Goal: Complete application form: Complete application form

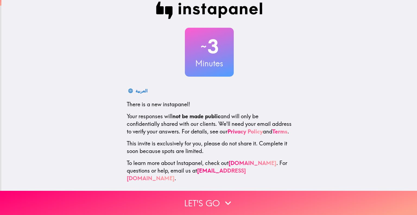
scroll to position [11, 0]
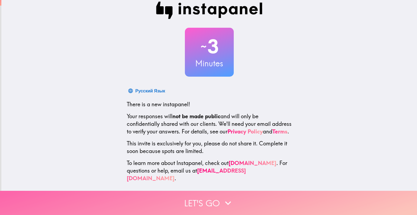
click at [205, 196] on button "Let's go" at bounding box center [208, 202] width 417 height 24
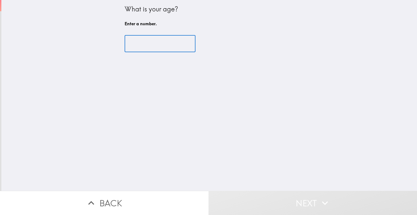
click at [159, 44] on input "number" at bounding box center [160, 43] width 71 height 17
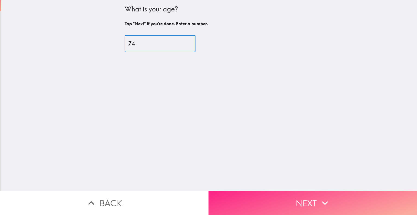
type input "74"
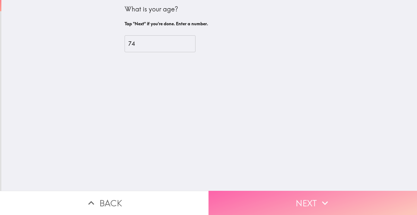
click at [301, 197] on button "Next" at bounding box center [312, 202] width 208 height 24
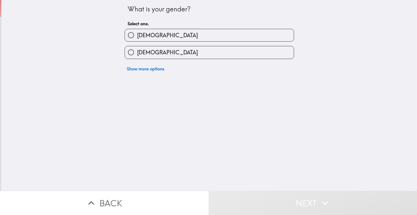
click at [190, 52] on label "[DEMOGRAPHIC_DATA]" at bounding box center [209, 52] width 169 height 12
click at [137, 52] on input "[DEMOGRAPHIC_DATA]" at bounding box center [131, 52] width 12 height 12
radio input "true"
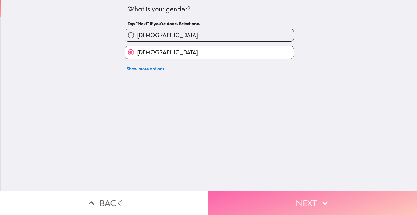
click at [299, 196] on button "Next" at bounding box center [312, 202] width 208 height 24
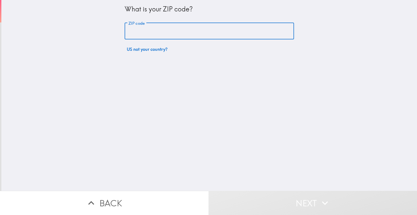
click at [152, 34] on input "ZIP code" at bounding box center [209, 31] width 169 height 17
type input "86332"
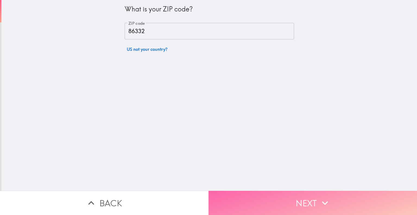
click at [297, 196] on button "Next" at bounding box center [312, 202] width 208 height 24
